Goal: Information Seeking & Learning: Learn about a topic

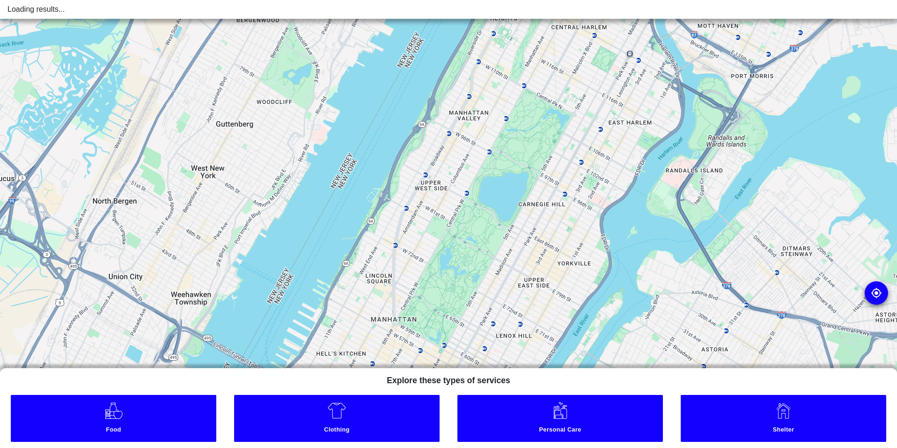
drag, startPoint x: 613, startPoint y: 235, endPoint x: 646, endPoint y: 109, distance: 130.3
click at [644, 113] on div at bounding box center [448, 224] width 897 height 448
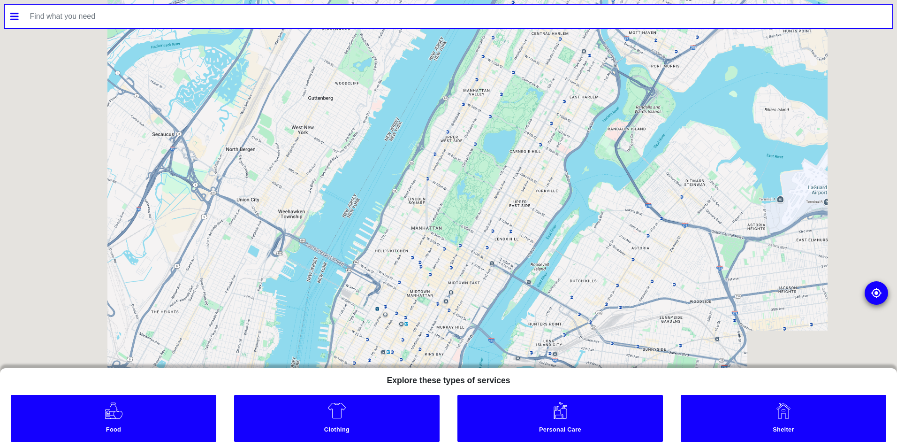
drag, startPoint x: 562, startPoint y: 168, endPoint x: 582, endPoint y: 110, distance: 61.1
click at [582, 111] on div at bounding box center [448, 224] width 897 height 448
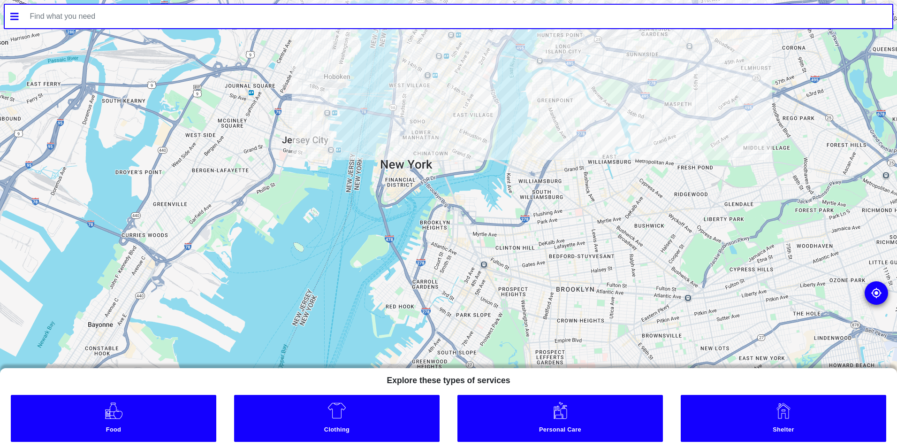
drag, startPoint x: 525, startPoint y: 120, endPoint x: 527, endPoint y: 77, distance: 43.2
click at [525, 74] on div at bounding box center [448, 224] width 897 height 448
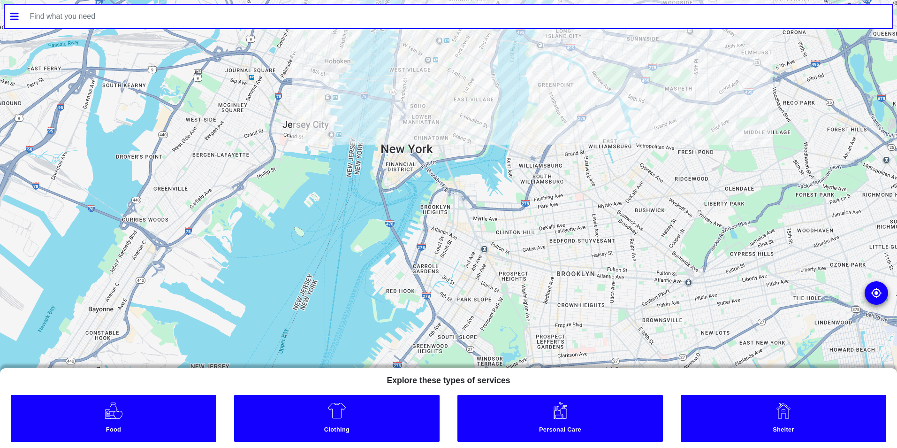
drag, startPoint x: 535, startPoint y: 125, endPoint x: 538, endPoint y: 230, distance: 104.7
click at [542, 83] on div at bounding box center [448, 224] width 897 height 448
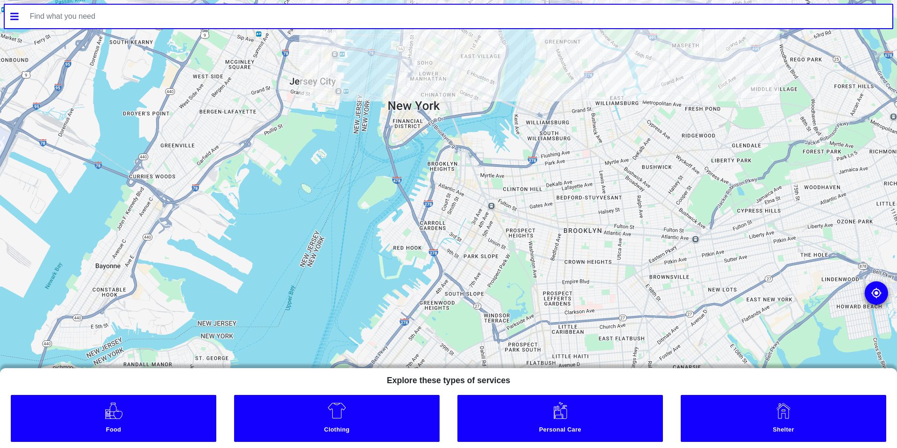
drag, startPoint x: 538, startPoint y: 230, endPoint x: 578, endPoint y: 82, distance: 153.0
click at [575, 82] on div at bounding box center [448, 224] width 897 height 448
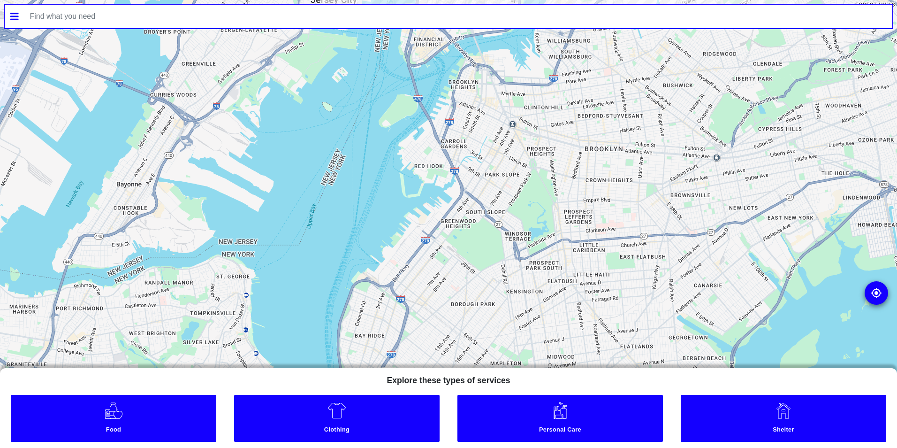
drag, startPoint x: 534, startPoint y: 247, endPoint x: 554, endPoint y: 105, distance: 143.6
click at [543, 88] on div at bounding box center [448, 224] width 897 height 448
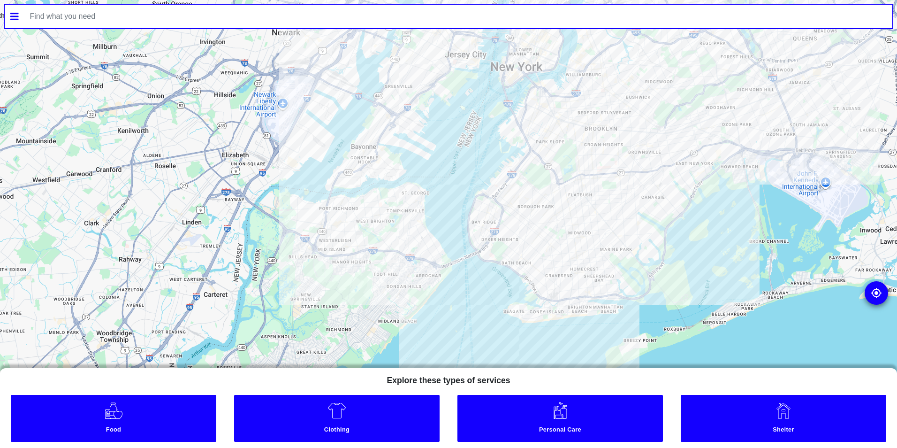
drag, startPoint x: 634, startPoint y: 239, endPoint x: 646, endPoint y: 263, distance: 26.2
click at [644, 264] on div at bounding box center [448, 224] width 897 height 448
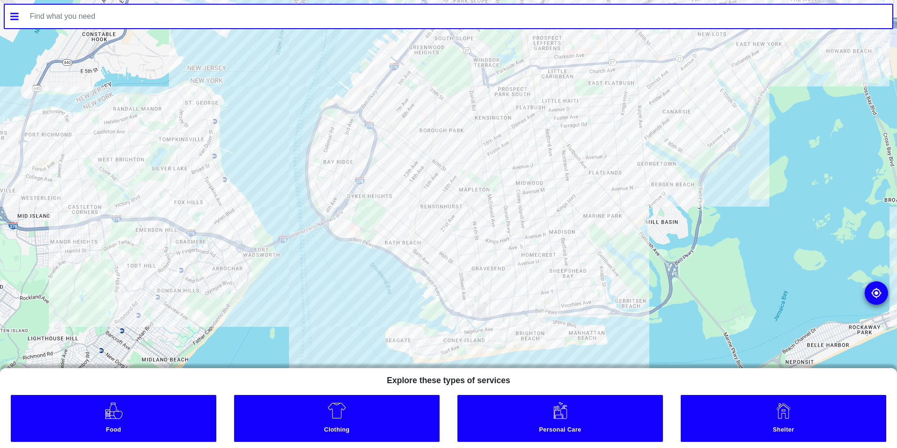
drag, startPoint x: 576, startPoint y: 275, endPoint x: 597, endPoint y: 243, distance: 37.9
click at [597, 243] on div at bounding box center [448, 224] width 897 height 448
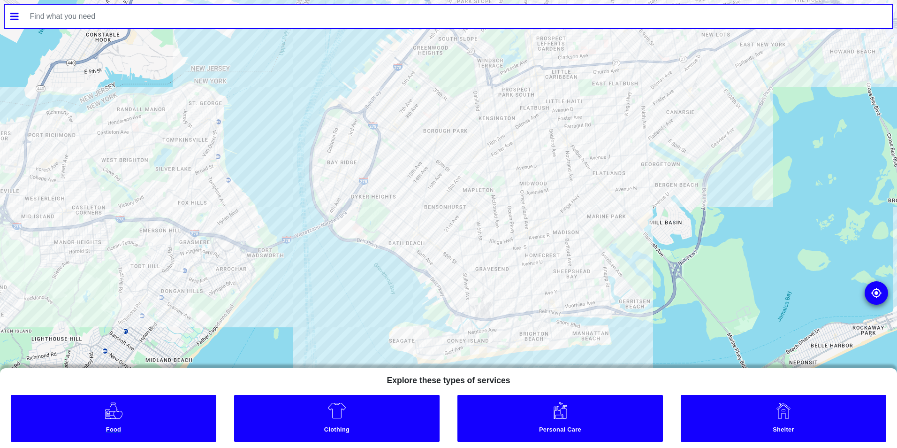
click at [131, 414] on link "Food" at bounding box center [114, 418] width 206 height 47
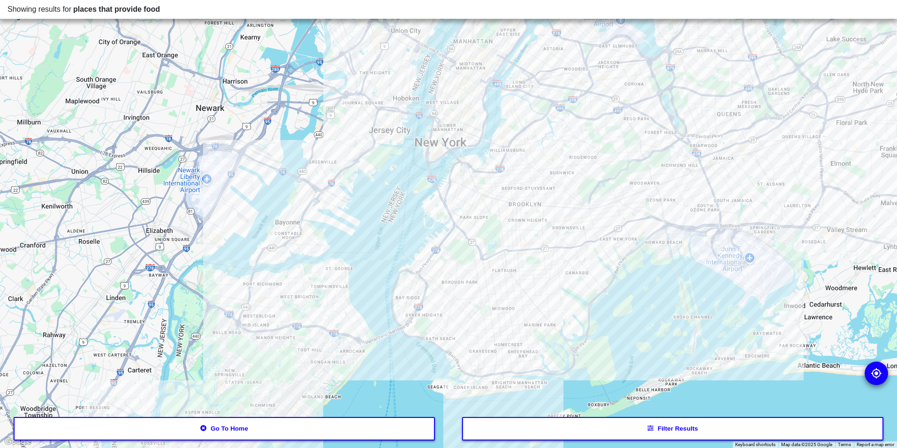
drag, startPoint x: 628, startPoint y: 244, endPoint x: 642, endPoint y: 301, distance: 59.0
click at [642, 301] on div at bounding box center [448, 224] width 897 height 448
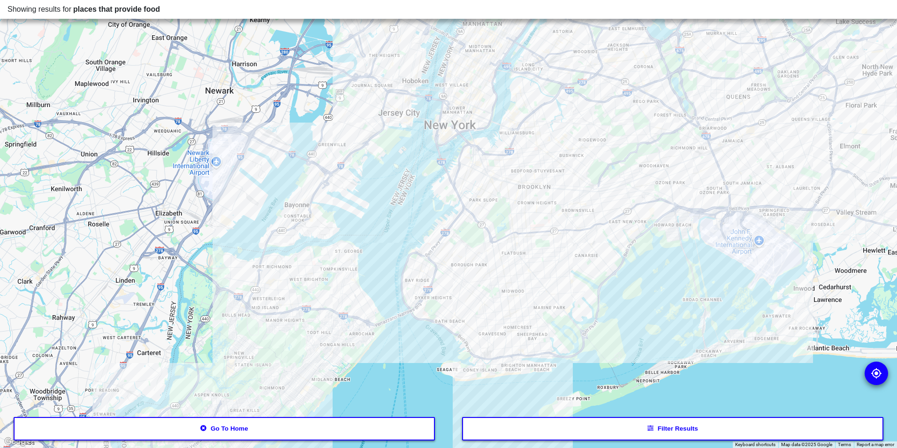
drag, startPoint x: 642, startPoint y: 326, endPoint x: 651, endPoint y: 310, distance: 18.9
click at [651, 310] on div at bounding box center [448, 224] width 897 height 448
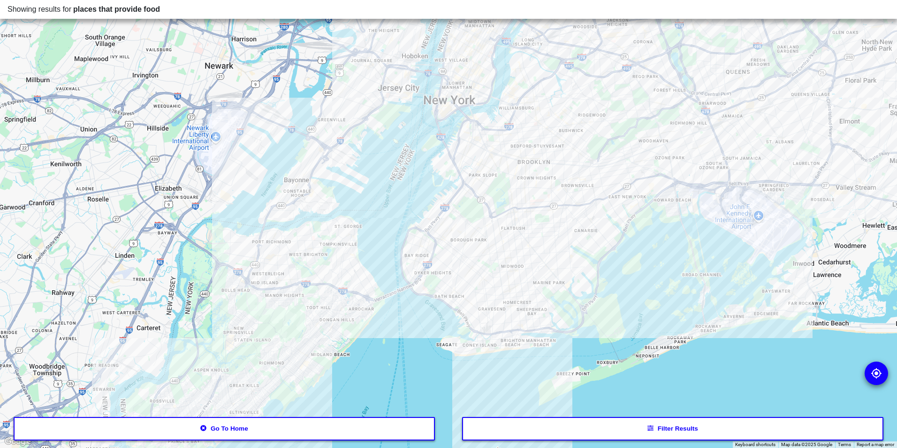
drag, startPoint x: 655, startPoint y: 255, endPoint x: 653, endPoint y: 243, distance: 12.7
click at [653, 243] on div at bounding box center [448, 224] width 897 height 448
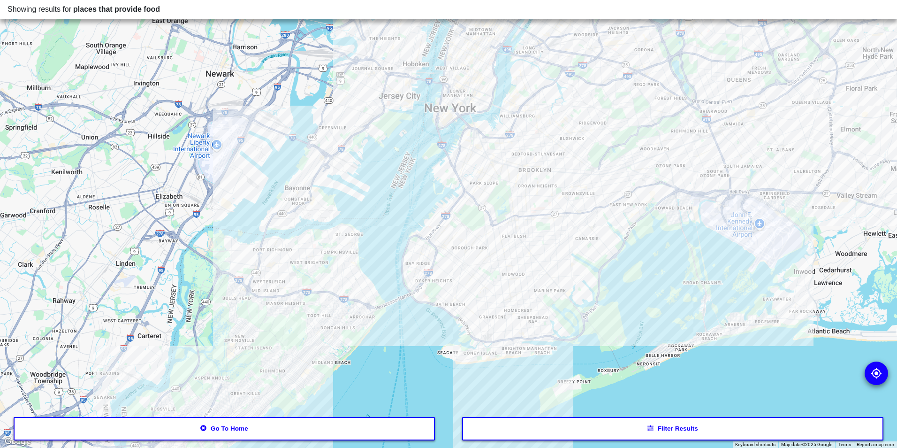
drag, startPoint x: 655, startPoint y: 235, endPoint x: 656, endPoint y: 252, distance: 16.5
click at [656, 252] on div at bounding box center [448, 224] width 897 height 448
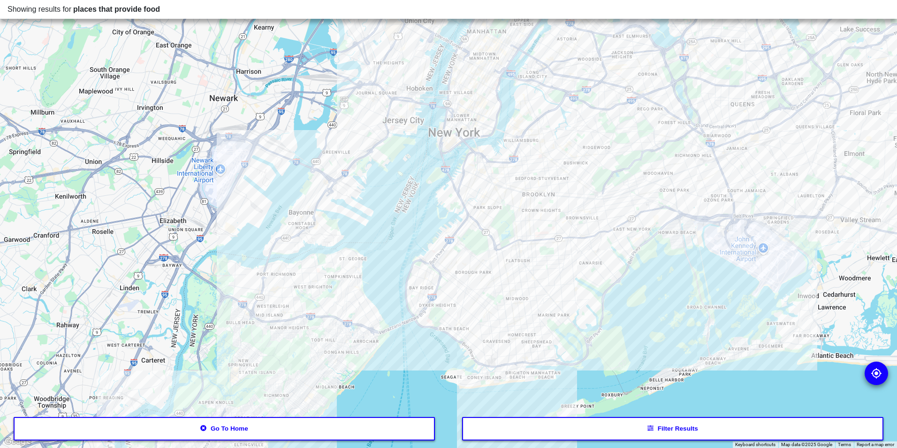
drag, startPoint x: 654, startPoint y: 251, endPoint x: 658, endPoint y: 275, distance: 25.2
click at [658, 275] on div at bounding box center [448, 224] width 897 height 448
